Goal: Task Accomplishment & Management: Complete application form

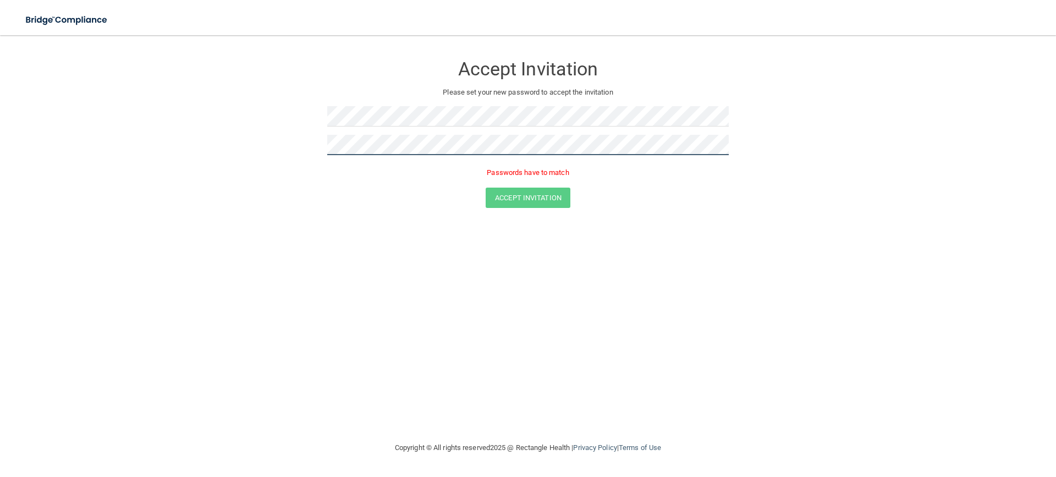
click at [322, 153] on form "Accept Invitation Please set your new password to accept the invitation Passwor…" at bounding box center [528, 133] width 1012 height 175
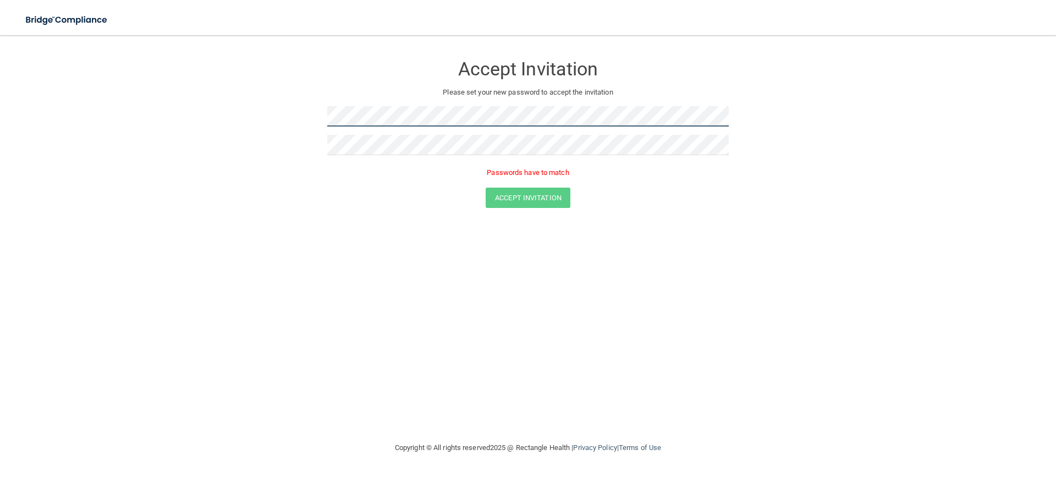
click at [324, 128] on form "Accept Invitation Please set your new password to accept the invitation Passwor…" at bounding box center [528, 133] width 1012 height 175
click at [528, 245] on div "Accept Invitation Please set your new password to accept the invitation Passwor…" at bounding box center [528, 238] width 1012 height 384
click at [300, 131] on form "Accept Invitation Please set your new password to accept the invitation Passwor…" at bounding box center [528, 133] width 1012 height 175
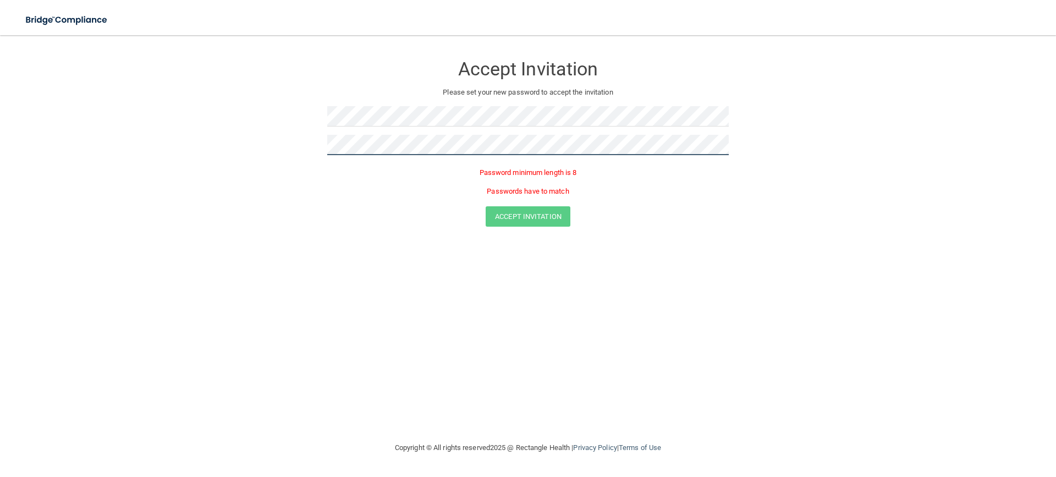
click at [295, 154] on form "Accept Invitation Please set your new password to accept the invitation Passwor…" at bounding box center [528, 143] width 1012 height 194
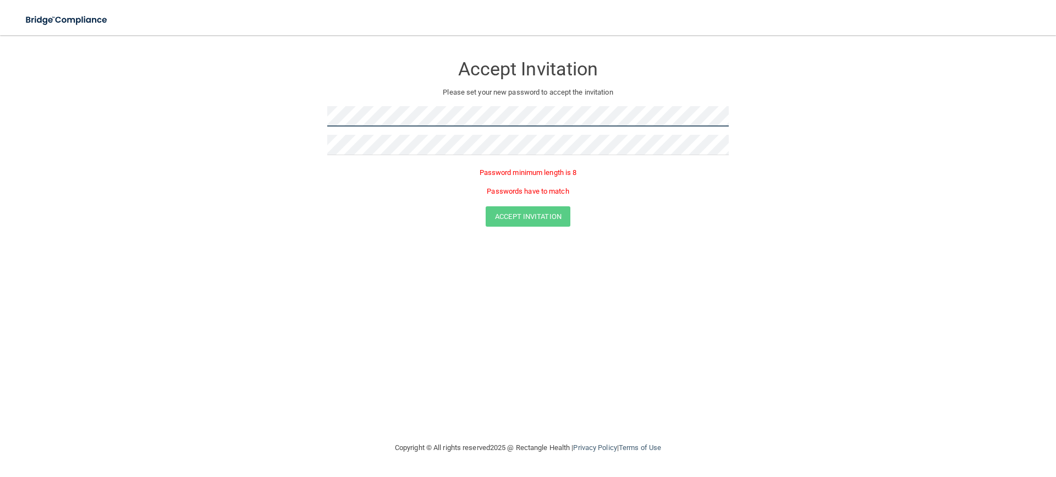
click at [303, 120] on form "Accept Invitation Please set your new password to accept the invitation Passwor…" at bounding box center [528, 143] width 1012 height 194
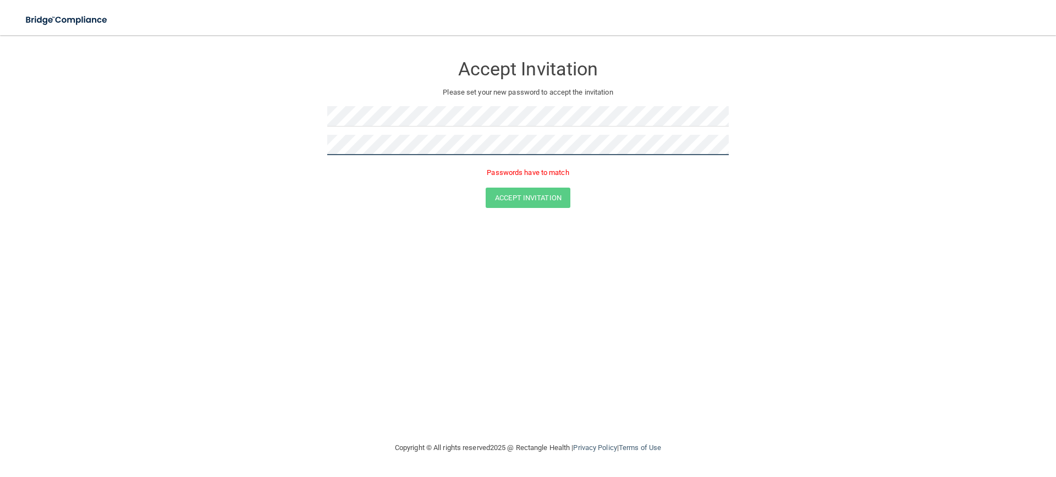
click at [296, 147] on form "Accept Invitation Please set your new password to accept the invitation Passwor…" at bounding box center [528, 133] width 1012 height 175
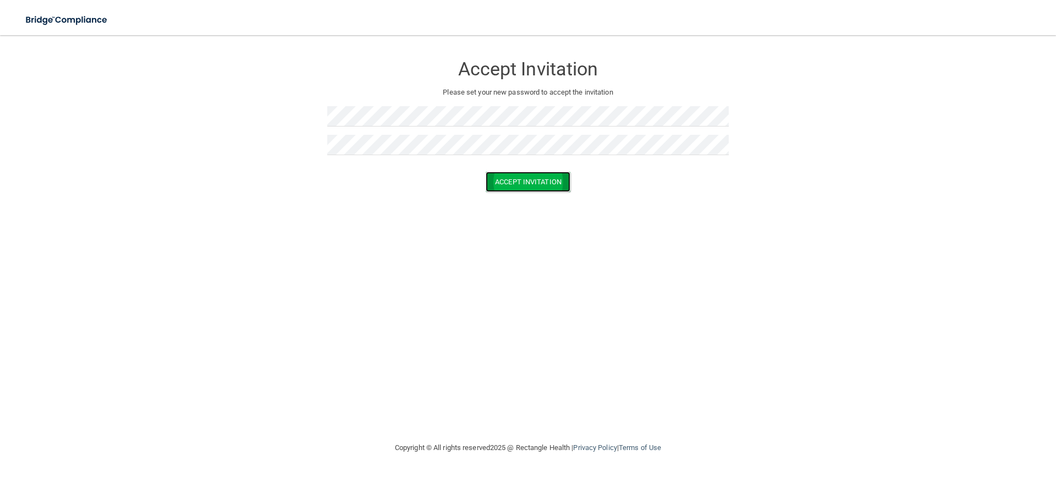
click at [554, 190] on button "Accept Invitation" at bounding box center [527, 182] width 85 height 20
click at [517, 198] on button "Accept Invitation" at bounding box center [527, 197] width 85 height 20
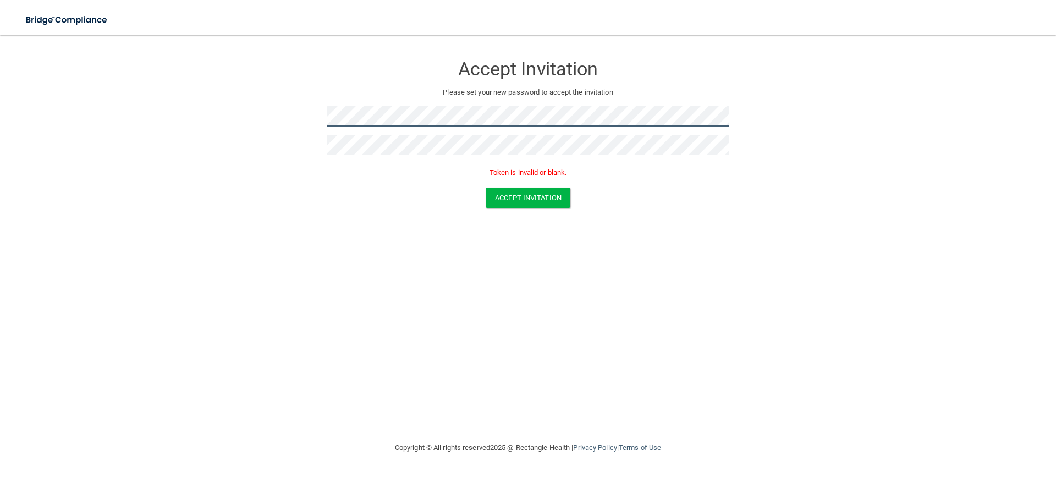
click at [310, 109] on form "Accept Invitation Please set your new password to accept the invitation Token i…" at bounding box center [528, 133] width 1012 height 175
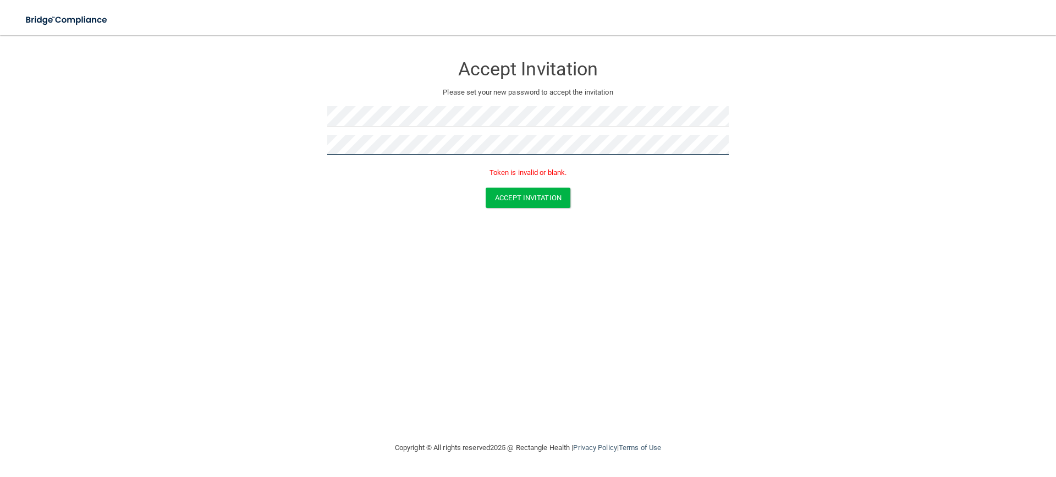
click at [315, 147] on form "Accept Invitation Please set your new password to accept the invitation Token i…" at bounding box center [528, 133] width 1012 height 175
click at [485, 187] on button "Accept Invitation" at bounding box center [527, 197] width 85 height 20
click at [559, 203] on button "Accept Invitation" at bounding box center [527, 197] width 85 height 20
click at [315, 140] on form "Accept Invitation Please set your new password to accept the invitation Passwor…" at bounding box center [528, 133] width 1012 height 175
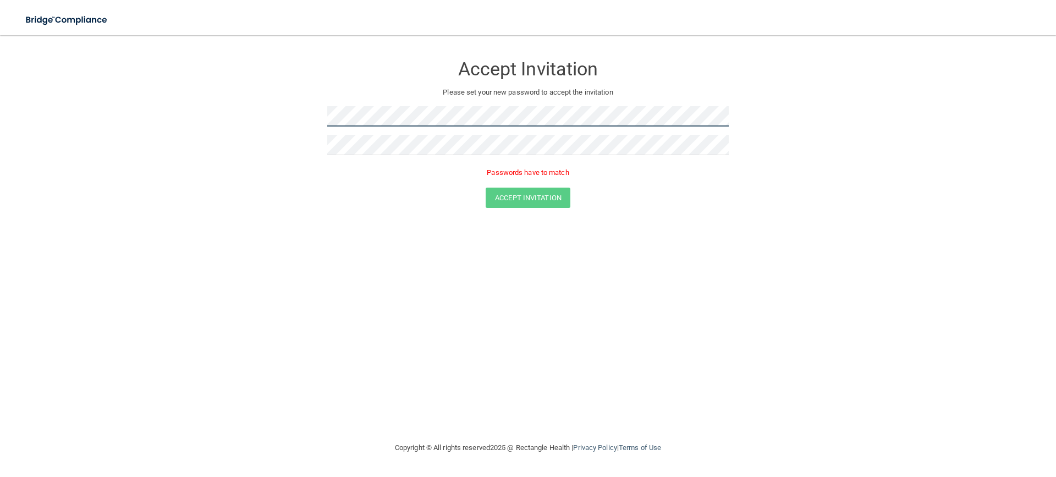
click at [307, 120] on form "Accept Invitation Please set your new password to accept the invitation Passwor…" at bounding box center [528, 133] width 1012 height 175
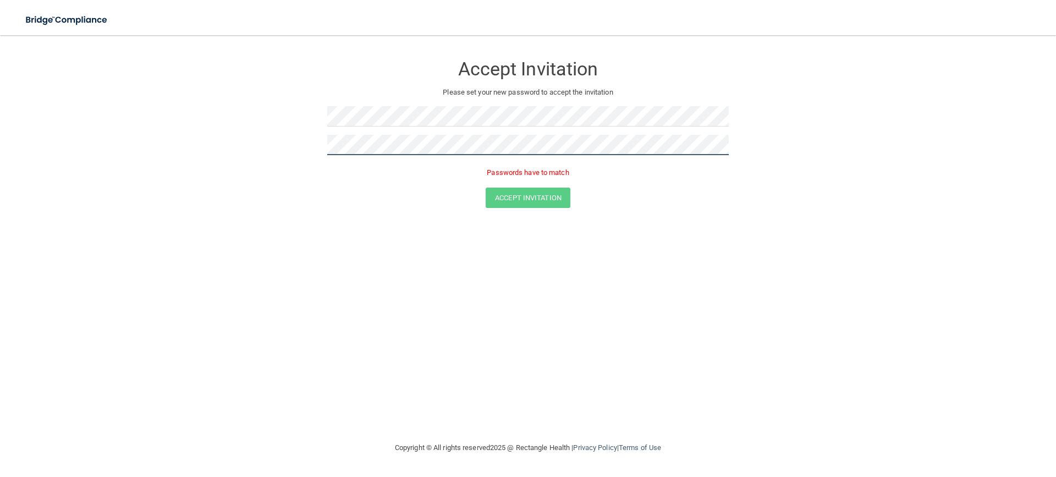
click at [280, 134] on form "Accept Invitation Please set your new password to accept the invitation Passwor…" at bounding box center [528, 133] width 1012 height 175
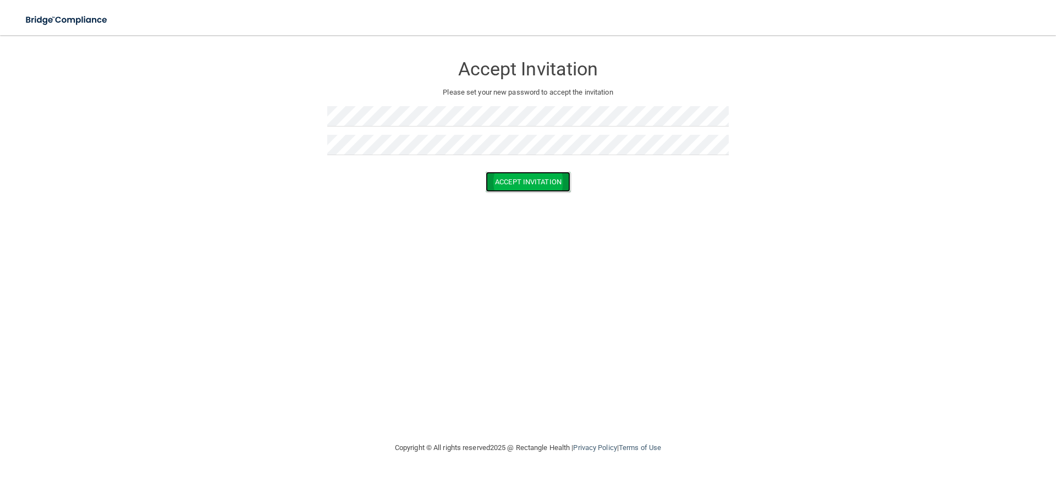
click at [501, 176] on button "Accept Invitation" at bounding box center [527, 182] width 85 height 20
click at [523, 200] on button "Accept Invitation" at bounding box center [527, 197] width 85 height 20
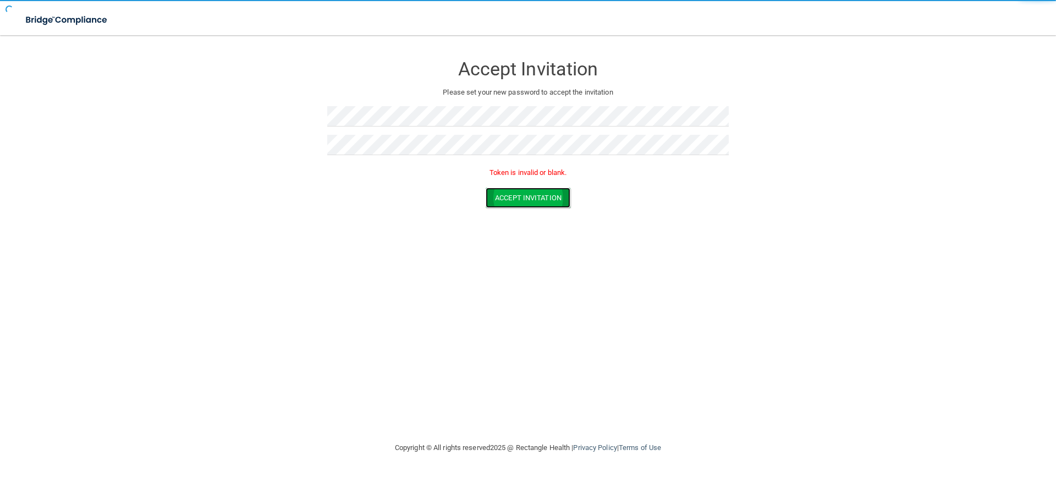
click at [523, 200] on button "Accept Invitation" at bounding box center [527, 197] width 85 height 20
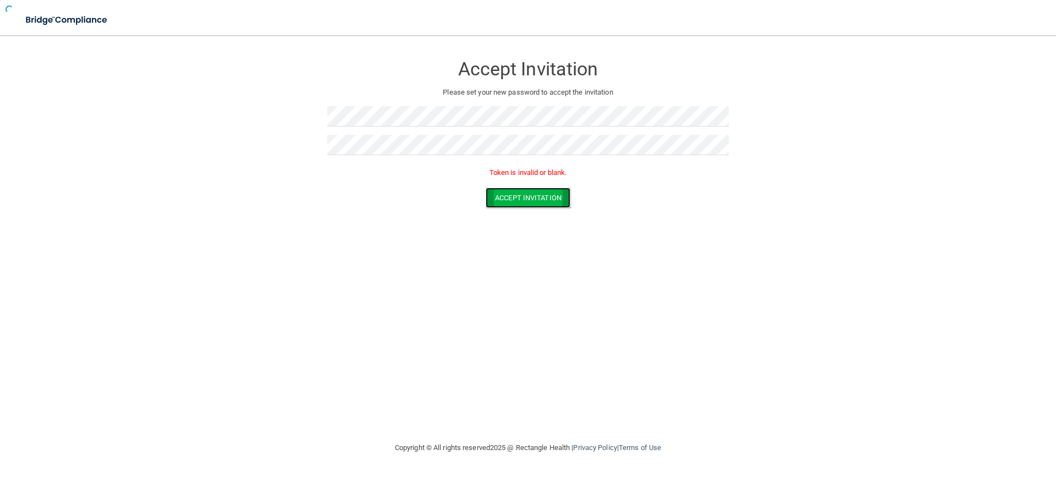
click at [523, 200] on button "Accept Invitation" at bounding box center [527, 197] width 85 height 20
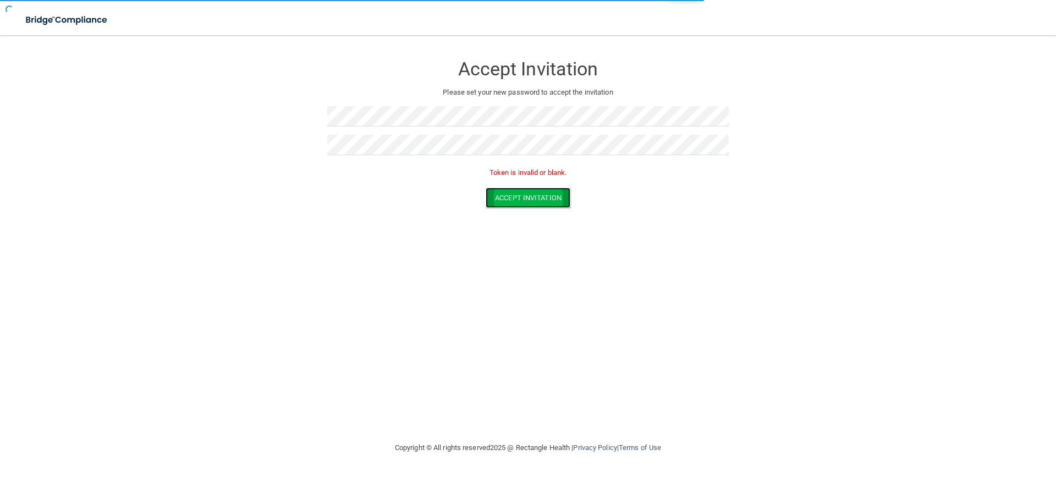
click at [523, 200] on button "Accept Invitation" at bounding box center [527, 197] width 85 height 20
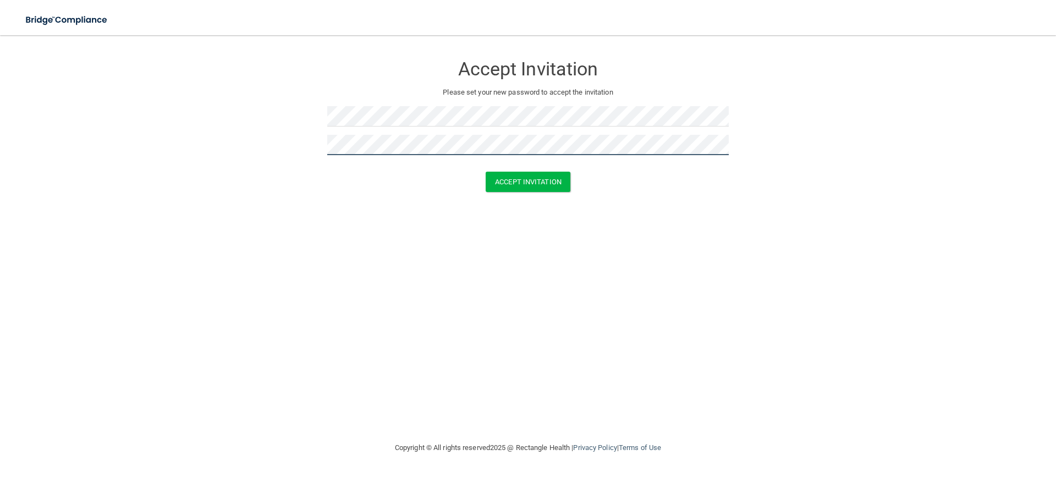
click at [485, 172] on button "Accept Invitation" at bounding box center [527, 182] width 85 height 20
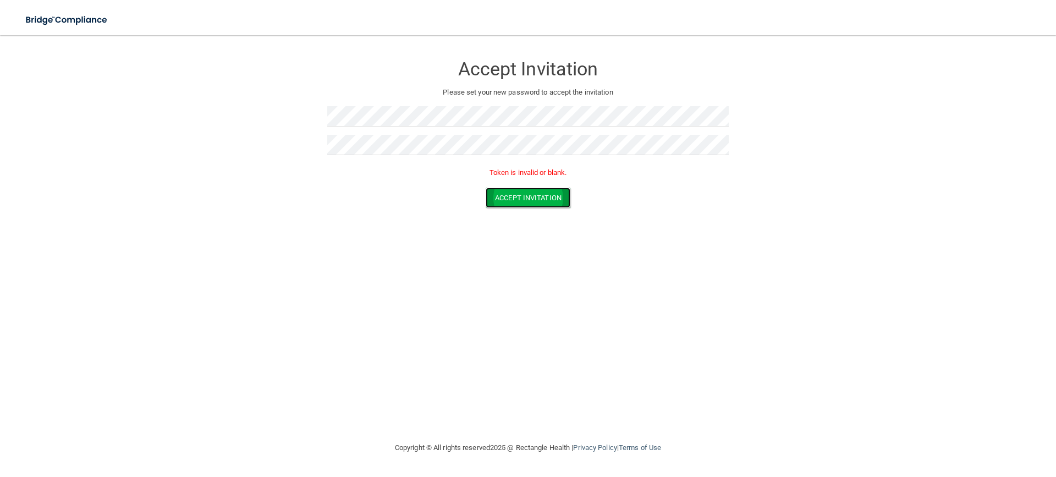
click at [511, 203] on button "Accept Invitation" at bounding box center [527, 197] width 85 height 20
click at [307, 105] on form "Accept Invitation Please set your new password to accept the invitation Token i…" at bounding box center [528, 133] width 1012 height 175
click at [297, 115] on form "Accept Invitation Please set your new password to accept the invitation Token i…" at bounding box center [528, 133] width 1012 height 175
click at [311, 146] on form "Accept Invitation Please set your new password to accept the invitation Token i…" at bounding box center [528, 133] width 1012 height 175
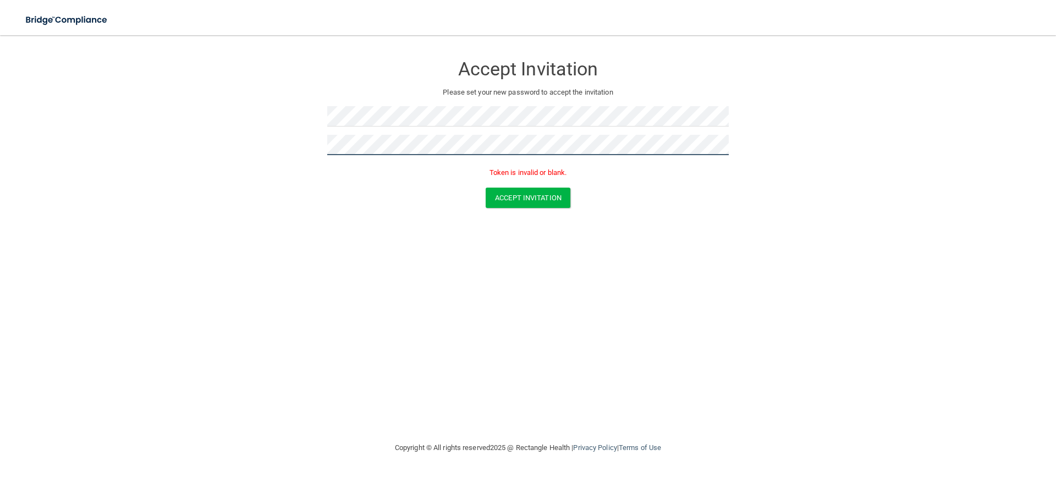
click at [485, 187] on button "Accept Invitation" at bounding box center [527, 197] width 85 height 20
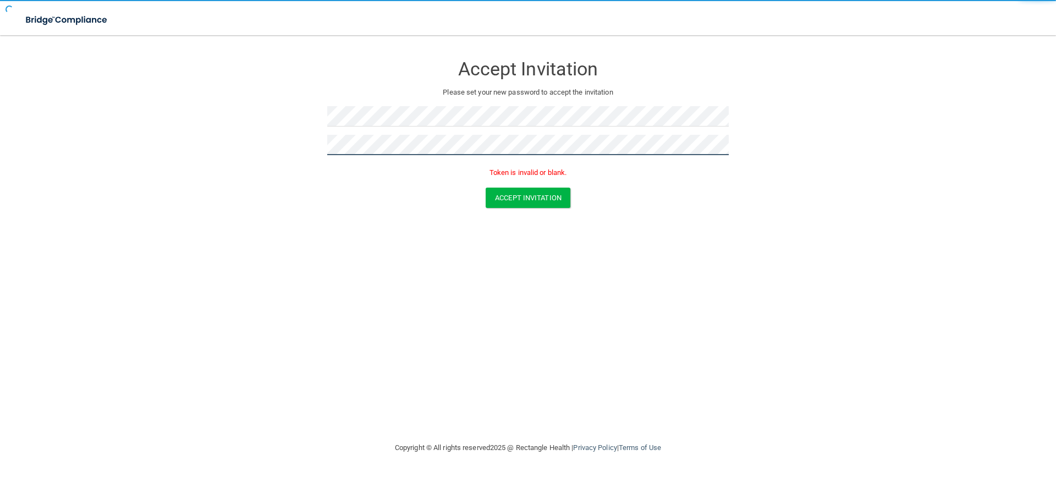
click at [485, 187] on button "Accept Invitation" at bounding box center [527, 197] width 85 height 20
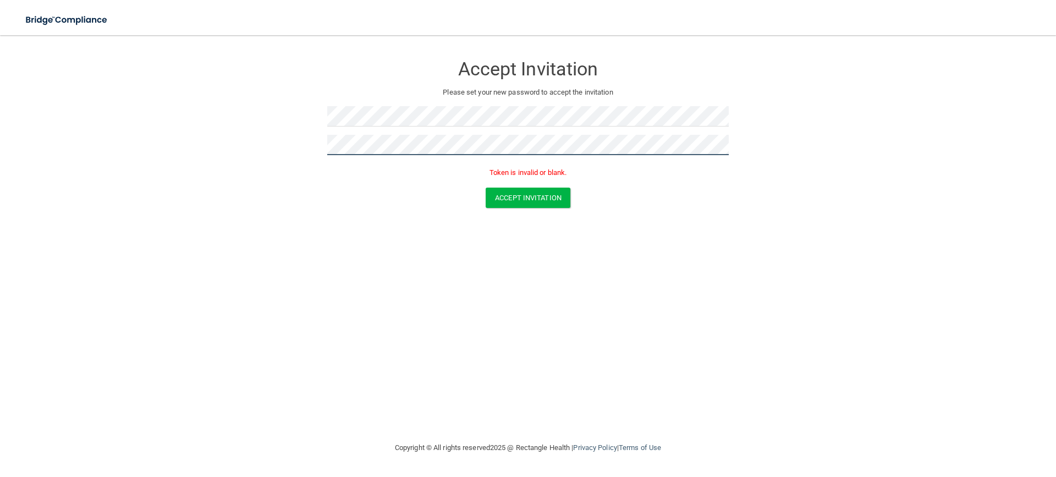
click at [485, 187] on button "Accept Invitation" at bounding box center [527, 197] width 85 height 20
click at [503, 203] on button "Accept Invitation" at bounding box center [527, 197] width 85 height 20
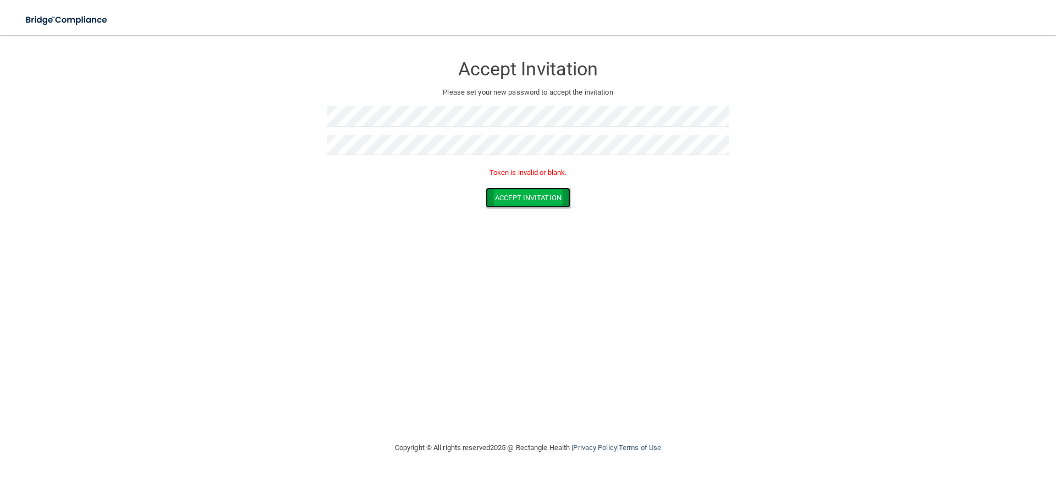
click at [503, 203] on button "Accept Invitation" at bounding box center [527, 197] width 85 height 20
click at [561, 185] on button "Accept Invitation" at bounding box center [527, 182] width 85 height 20
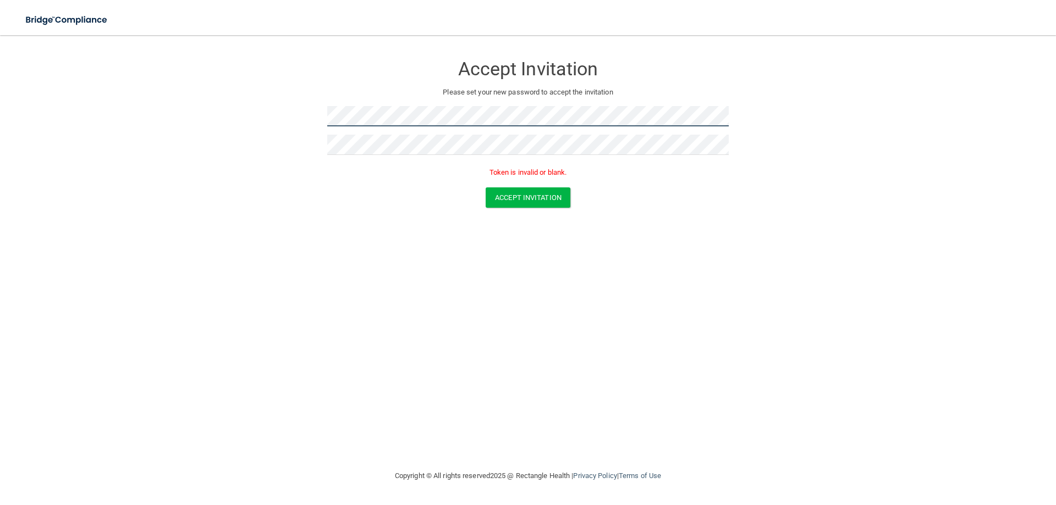
click at [309, 117] on form "Accept Invitation Please set your new password to accept the invitation Token i…" at bounding box center [528, 133] width 1012 height 175
click at [528, 198] on button "Accept Invitation" at bounding box center [527, 197] width 85 height 20
click at [314, 132] on form "Accept Invitation Please set your new password to accept the invitation Token i…" at bounding box center [528, 133] width 1012 height 175
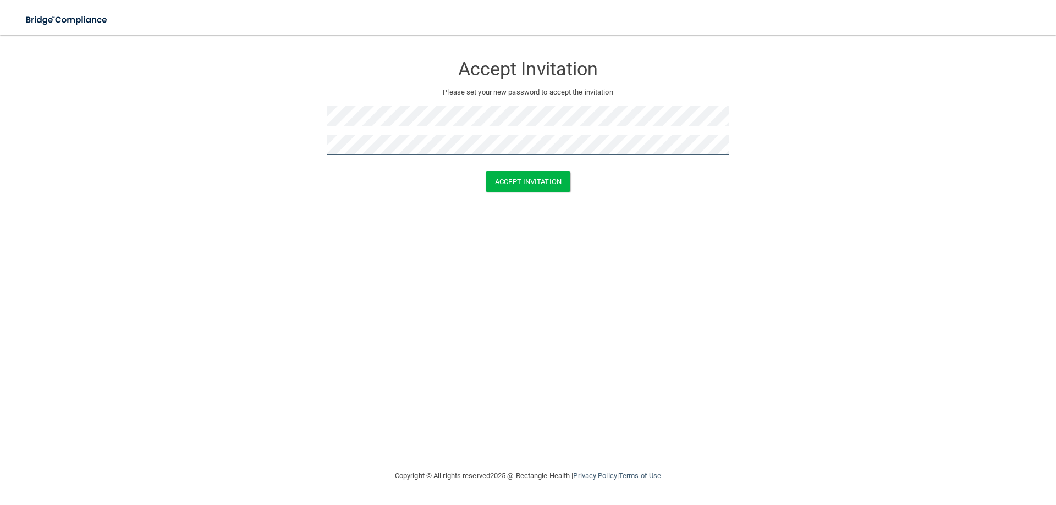
click at [485, 172] on button "Accept Invitation" at bounding box center [527, 182] width 85 height 20
click at [513, 181] on button "Accept Invitation" at bounding box center [527, 182] width 85 height 20
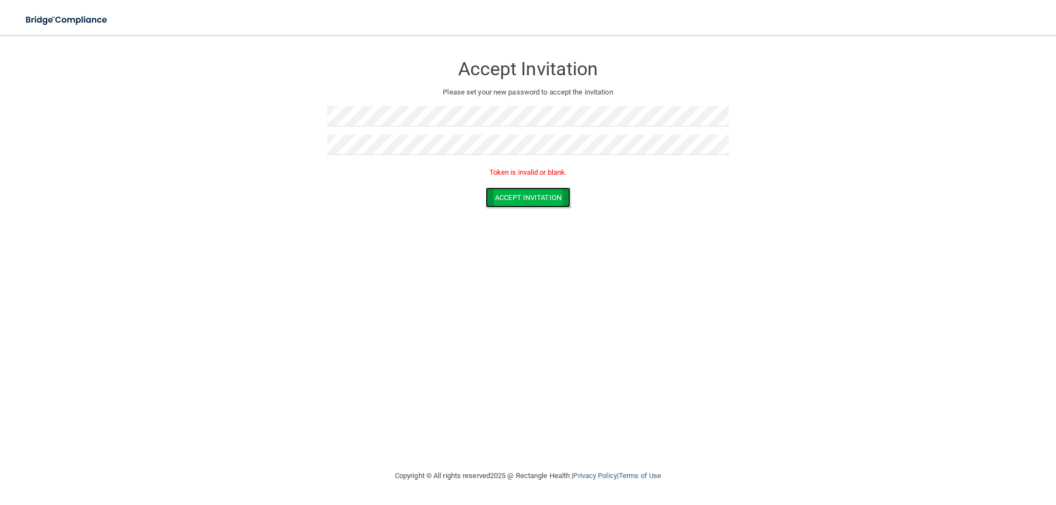
click at [513, 198] on button "Accept Invitation" at bounding box center [527, 197] width 85 height 20
click at [507, 202] on button "Accept Invitation" at bounding box center [527, 197] width 85 height 20
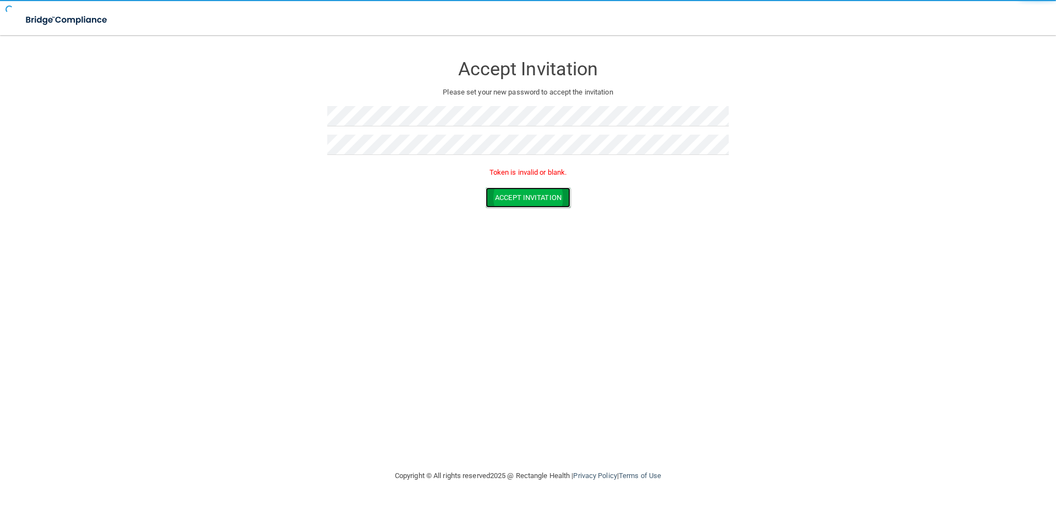
click at [507, 202] on button "Accept Invitation" at bounding box center [527, 197] width 85 height 20
